Goal: Entertainment & Leisure: Consume media (video, audio)

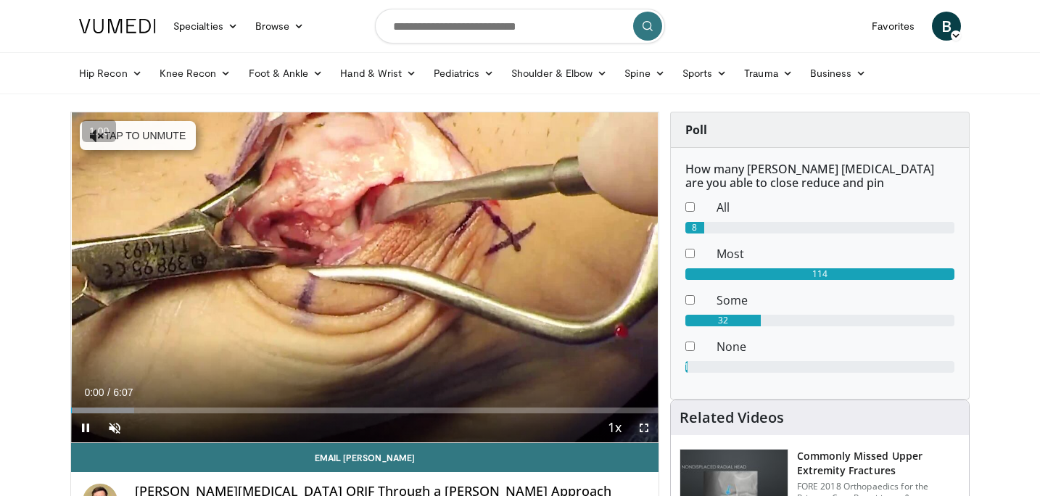
click at [644, 430] on span "Video Player" at bounding box center [644, 428] width 29 height 29
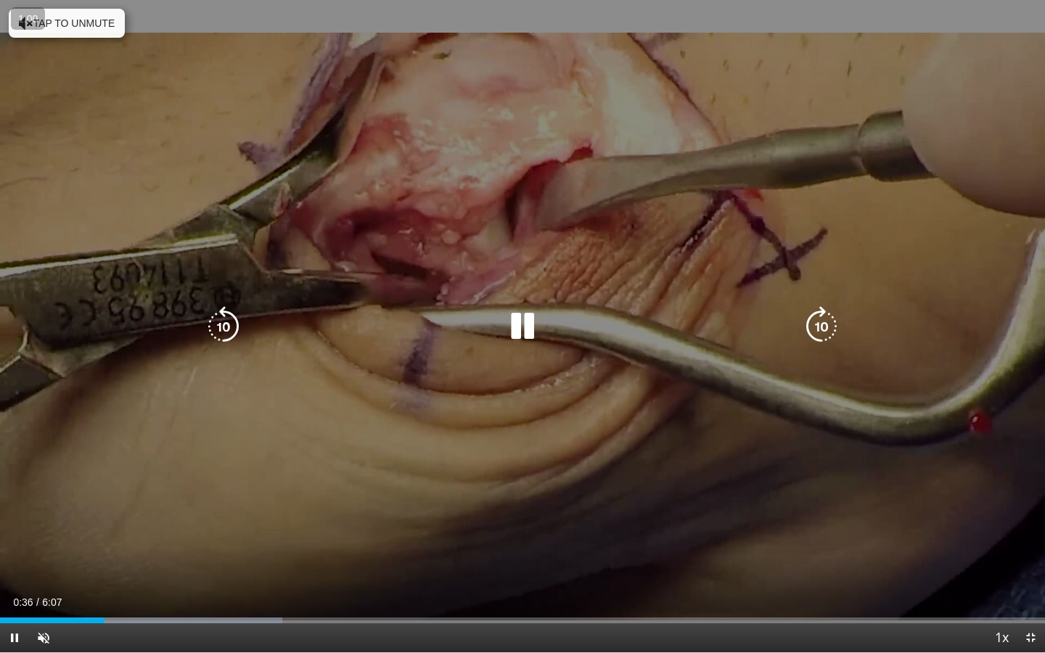
click at [91, 33] on button "Tap to unmute" at bounding box center [67, 23] width 116 height 29
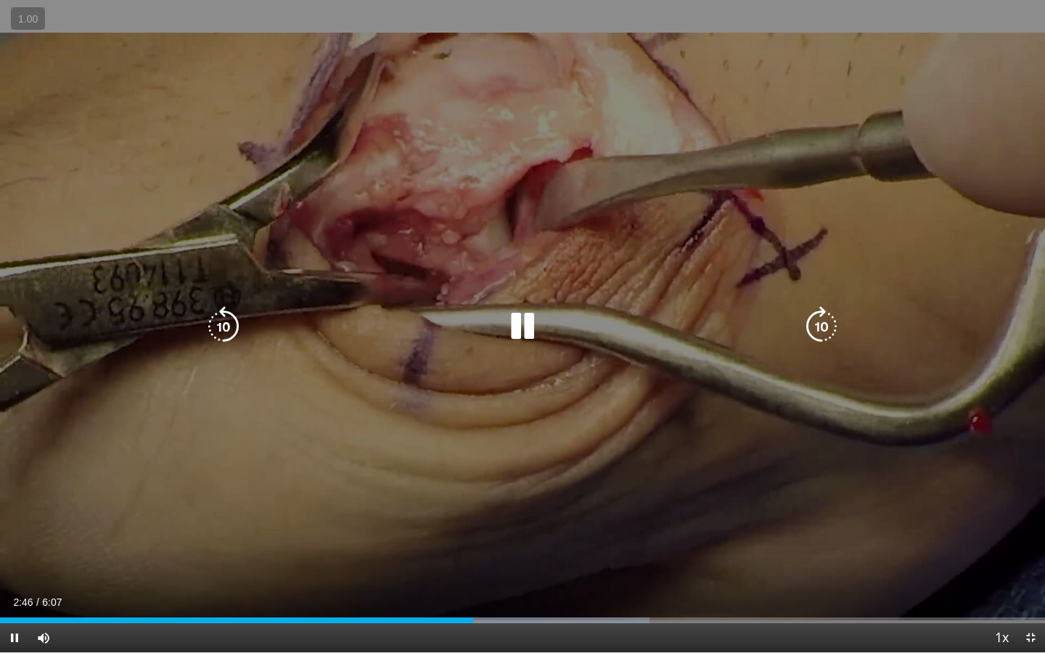
click at [514, 335] on icon "Video Player" at bounding box center [522, 326] width 41 height 41
